Goal: Task Accomplishment & Management: Complete application form

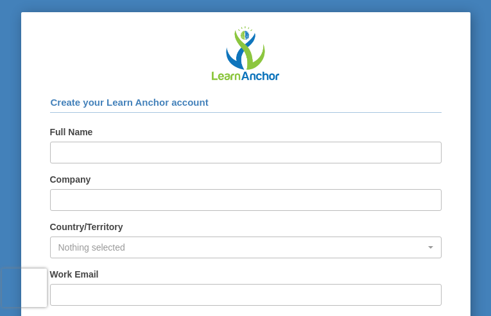
type input "YSysmGZvXXRJi"
type input "StZpgjcc"
type input "[EMAIL_ADDRESS][DOMAIN_NAME]"
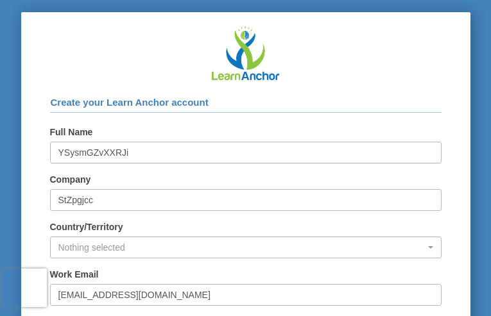
type input "CTKNGklu"
select select "40"
checkbox input "true"
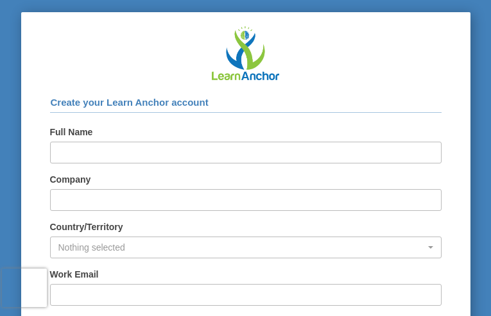
type input "GNaMdIloQ"
type input "VuXgKBuLpnowErH"
type input "[EMAIL_ADDRESS][DOMAIN_NAME]"
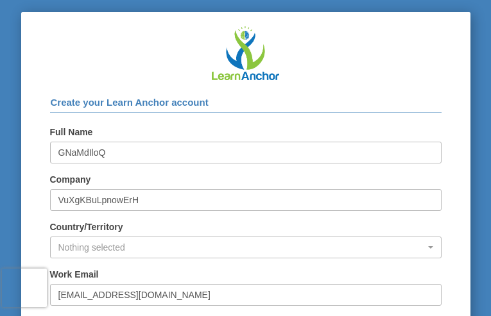
type input "mGQqUjvRc"
select select "35"
checkbox input "true"
